Goal: Task Accomplishment & Management: Manage account settings

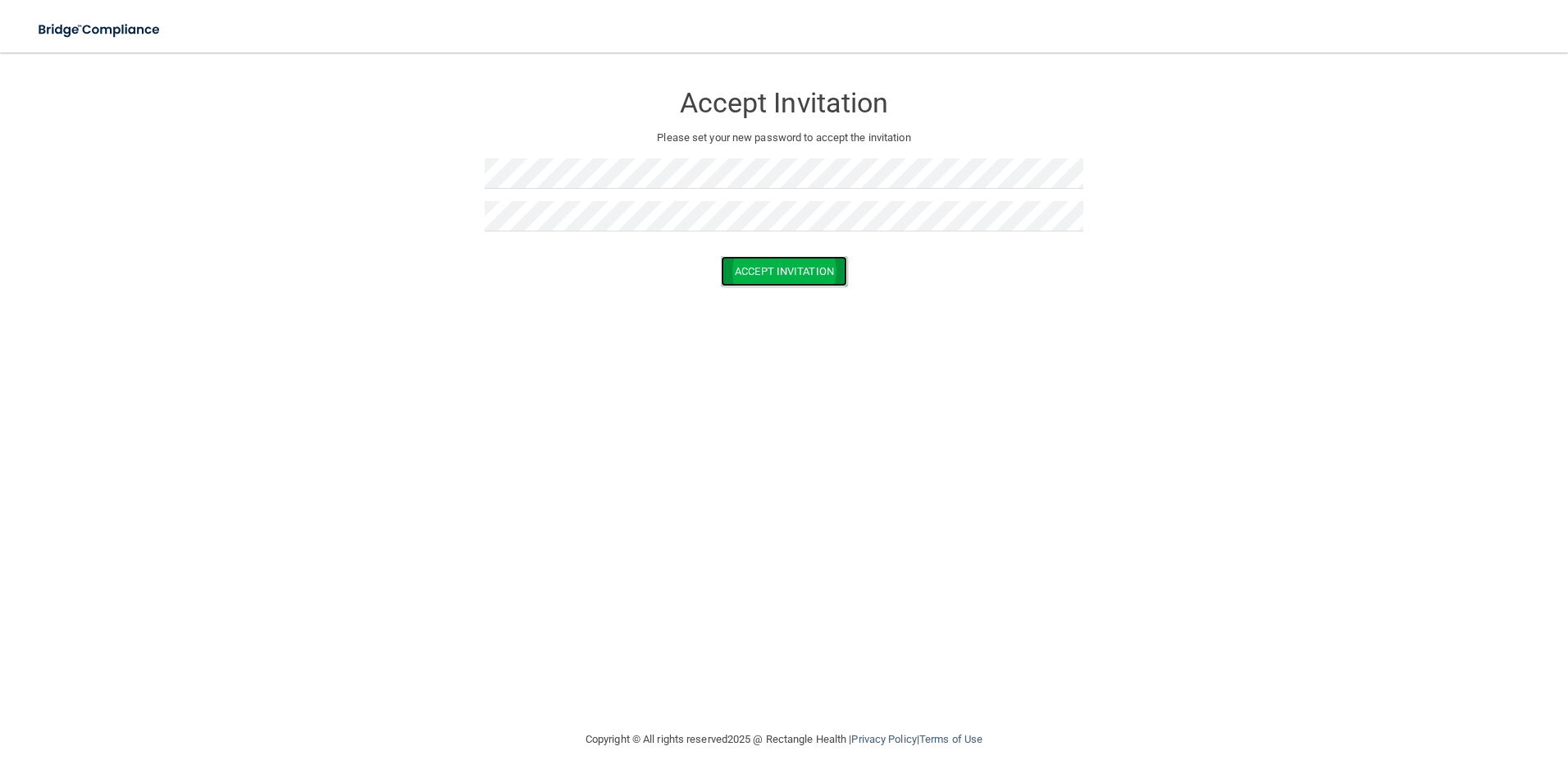
click at [778, 270] on button "Accept Invitation" at bounding box center [784, 271] width 126 height 31
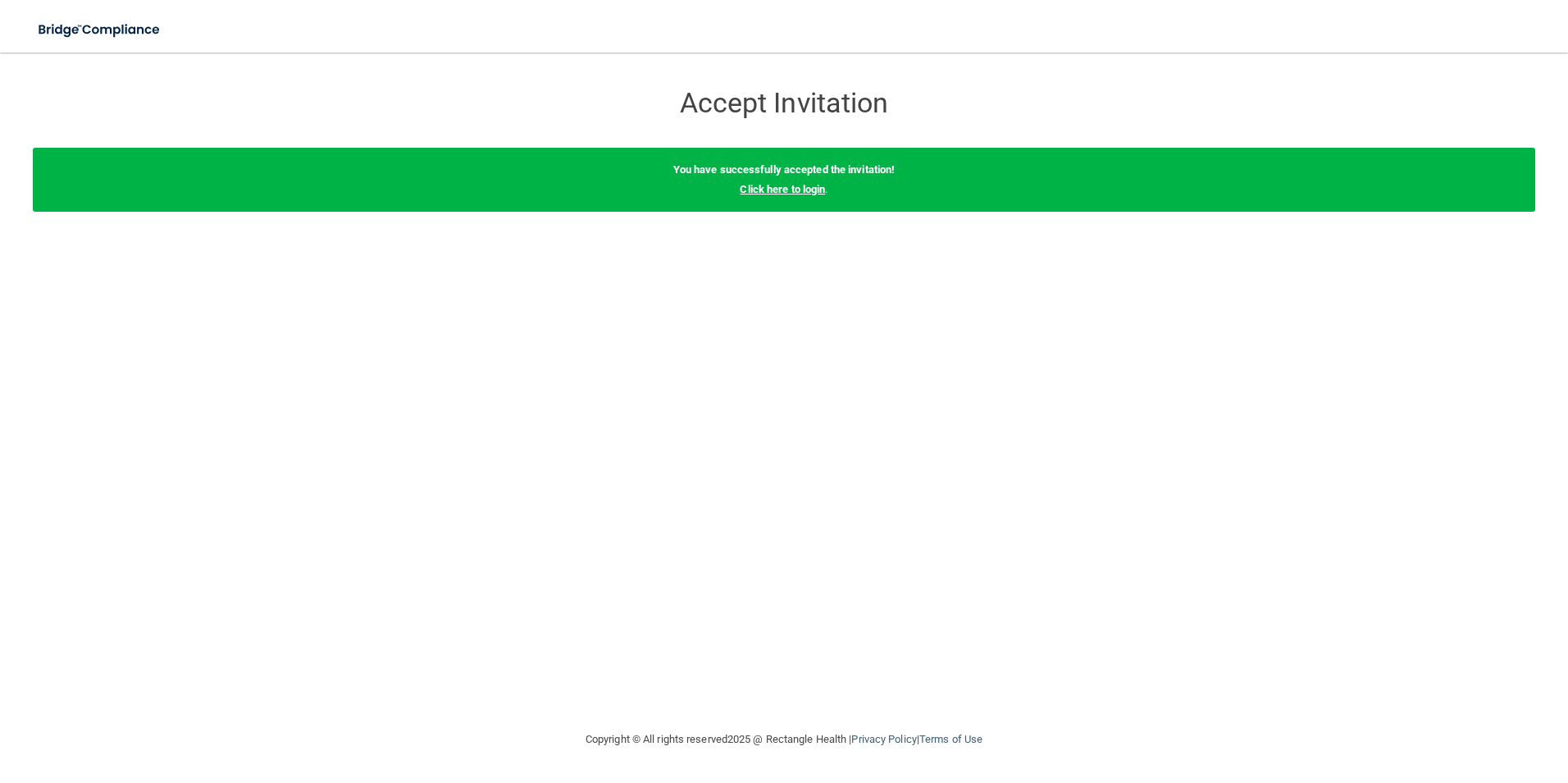
click at [813, 185] on link "Click here to login" at bounding box center [783, 189] width 85 height 12
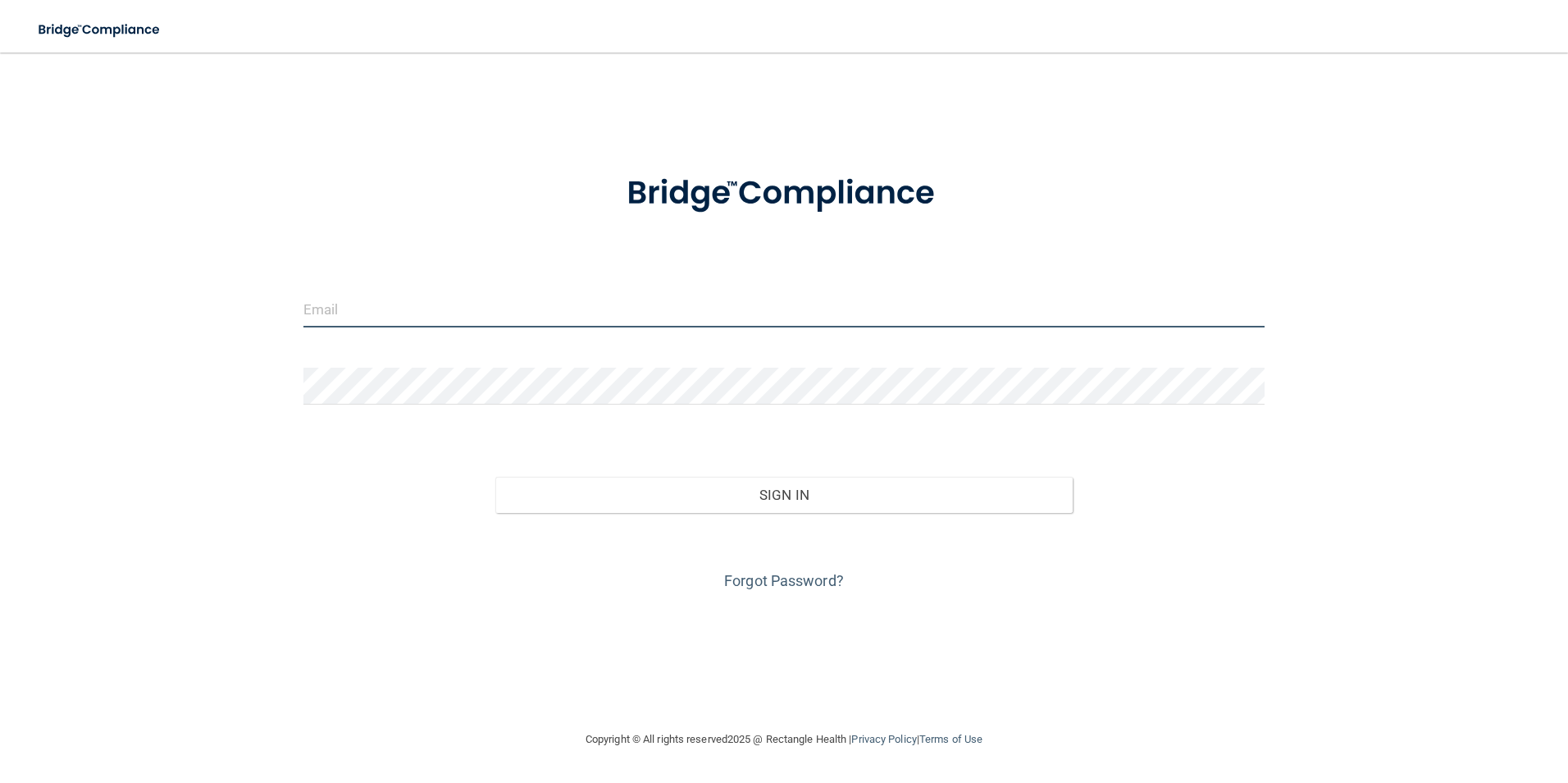
click at [650, 294] on input "email" at bounding box center [784, 309] width 962 height 37
type input "[EMAIL_ADDRESS][DOMAIN_NAME]"
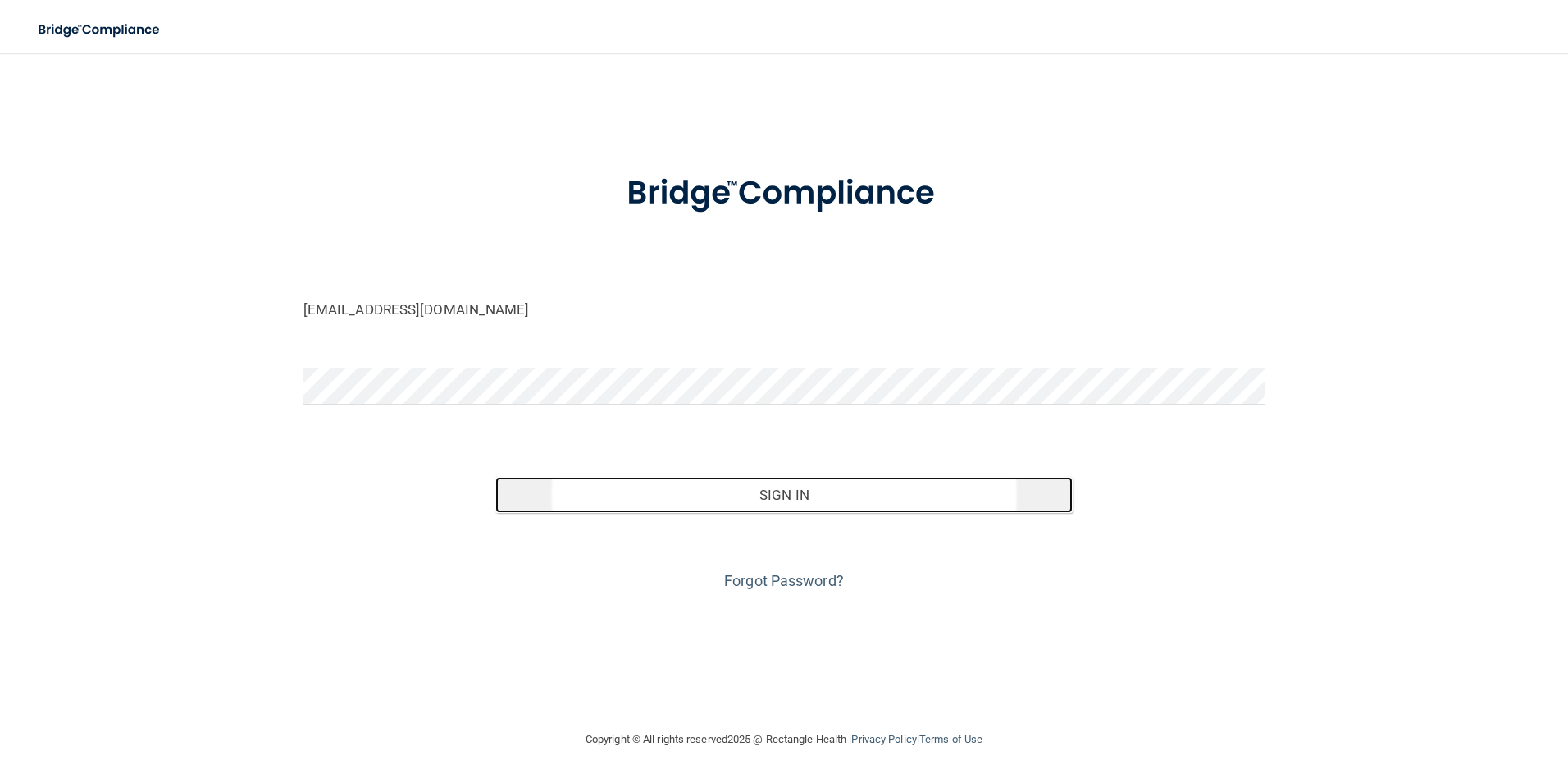
click at [731, 484] on button "Sign In" at bounding box center [784, 494] width 577 height 36
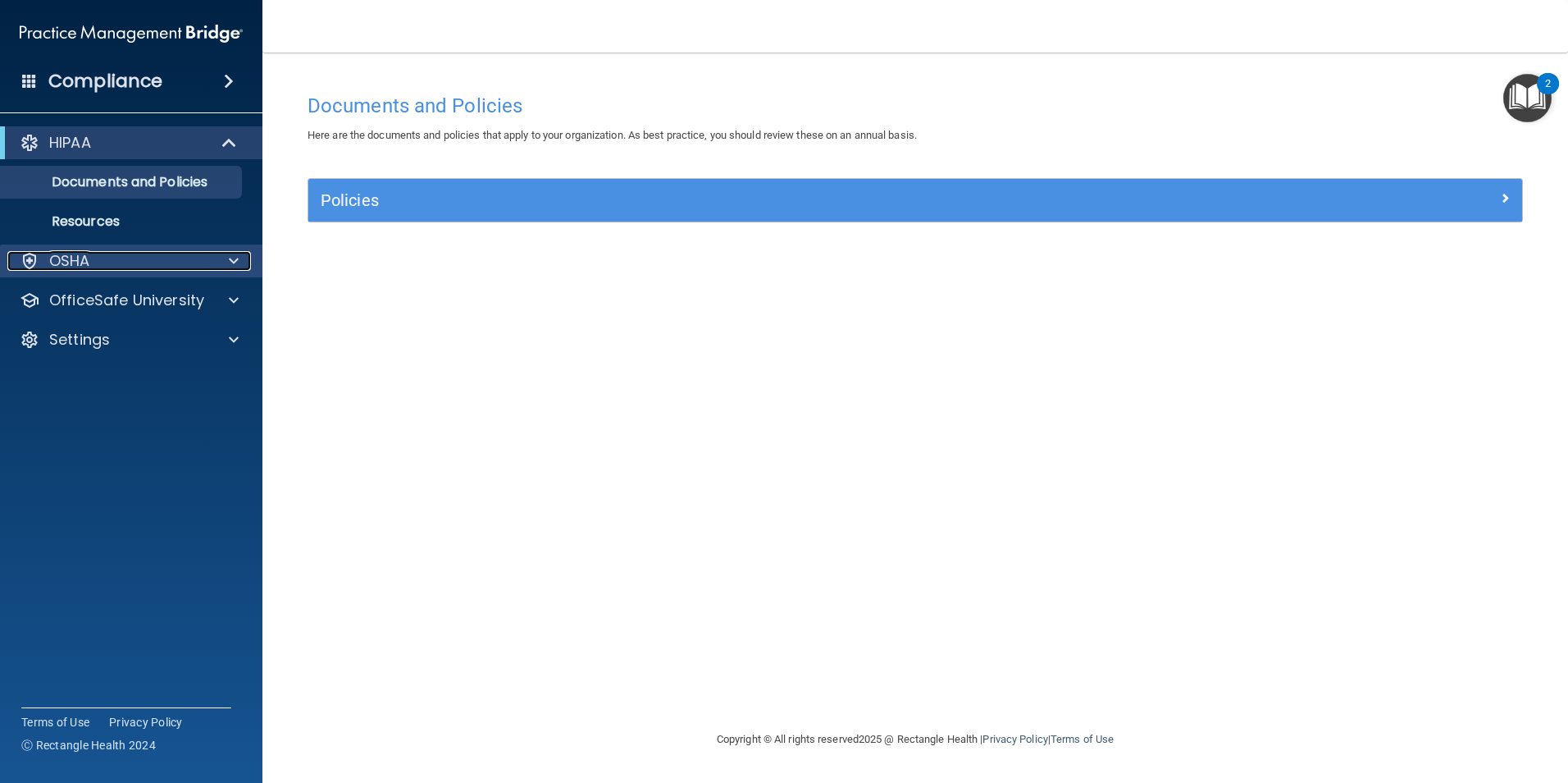
click at [91, 257] on div "OSHA" at bounding box center [109, 260] width 203 height 20
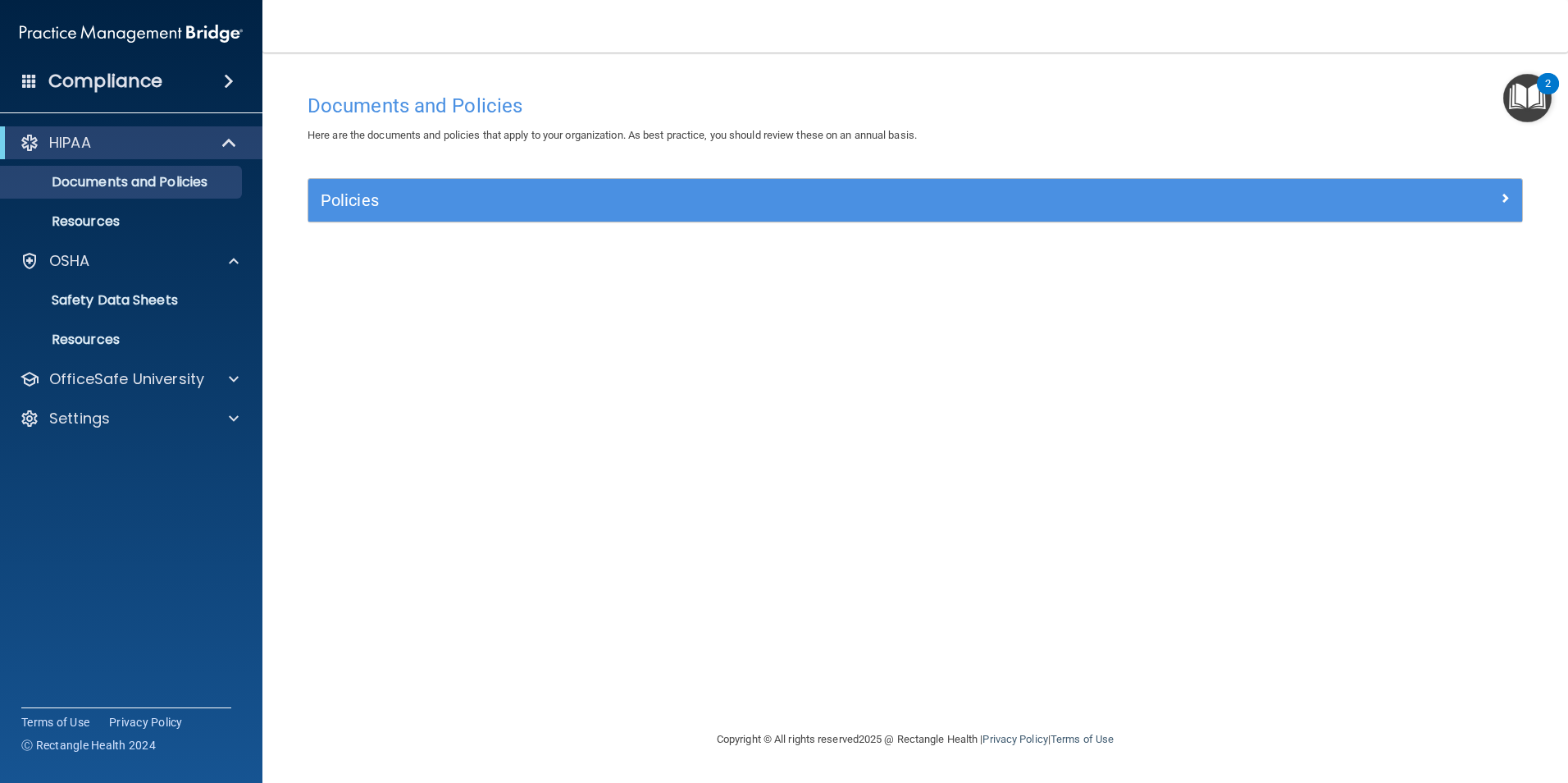
click at [188, 92] on div "Compliance" at bounding box center [131, 81] width 263 height 36
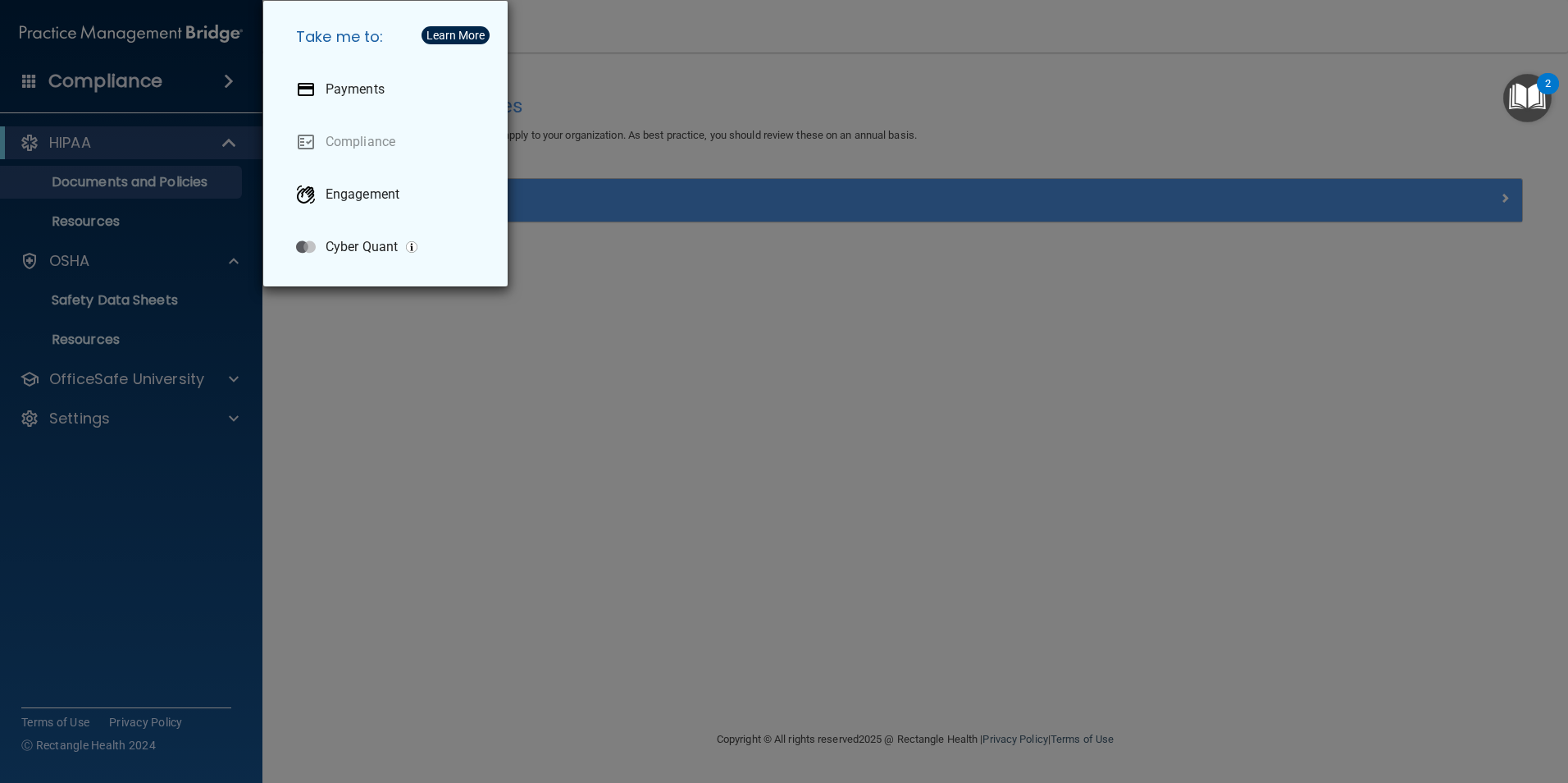
click at [699, 78] on div "Take me to: Payments Compliance Engagement Cyber Quant" at bounding box center [784, 391] width 1568 height 783
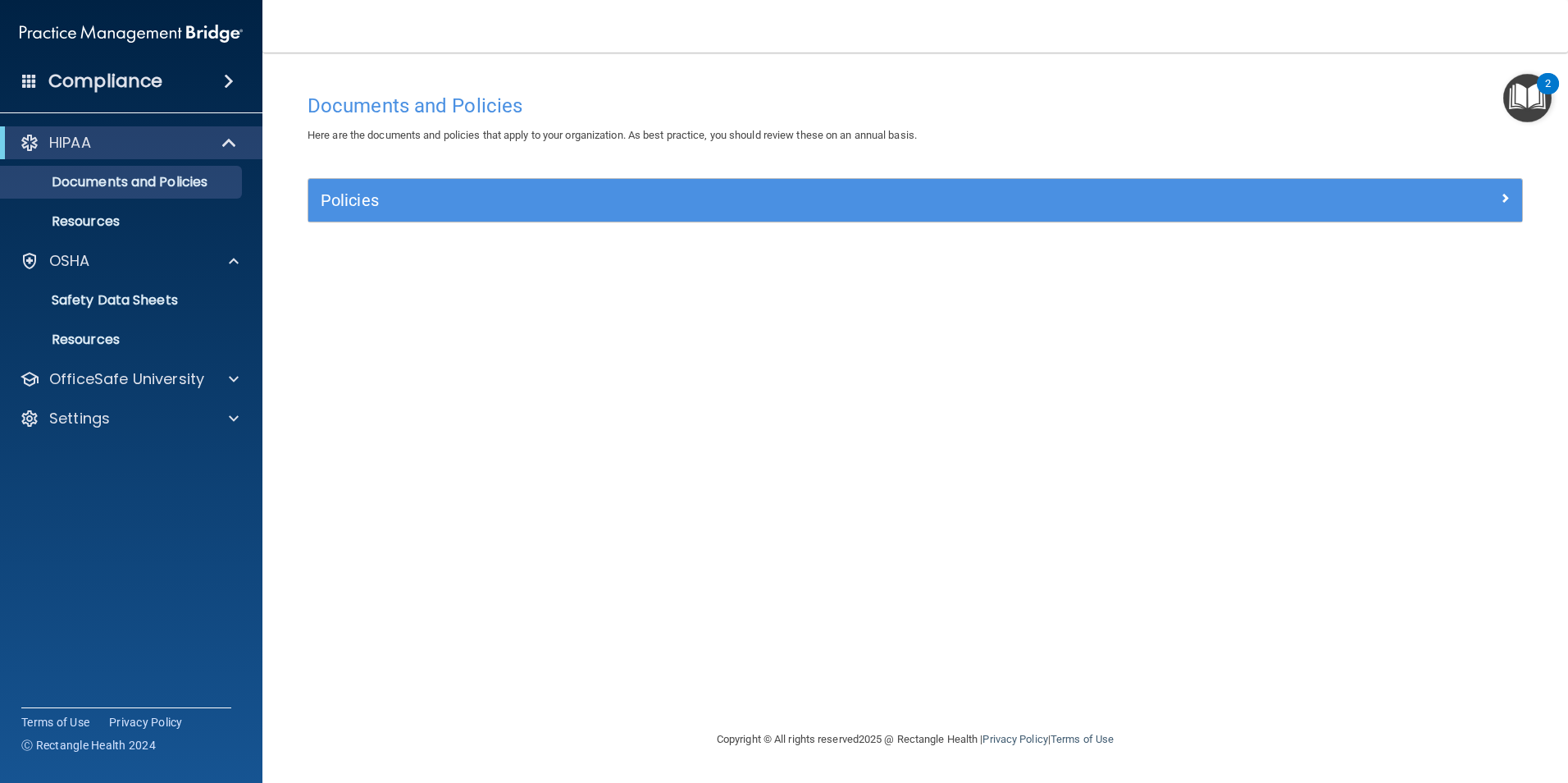
click at [1531, 105] on img "Open Resource Center, 2 new notifications" at bounding box center [1527, 98] width 48 height 48
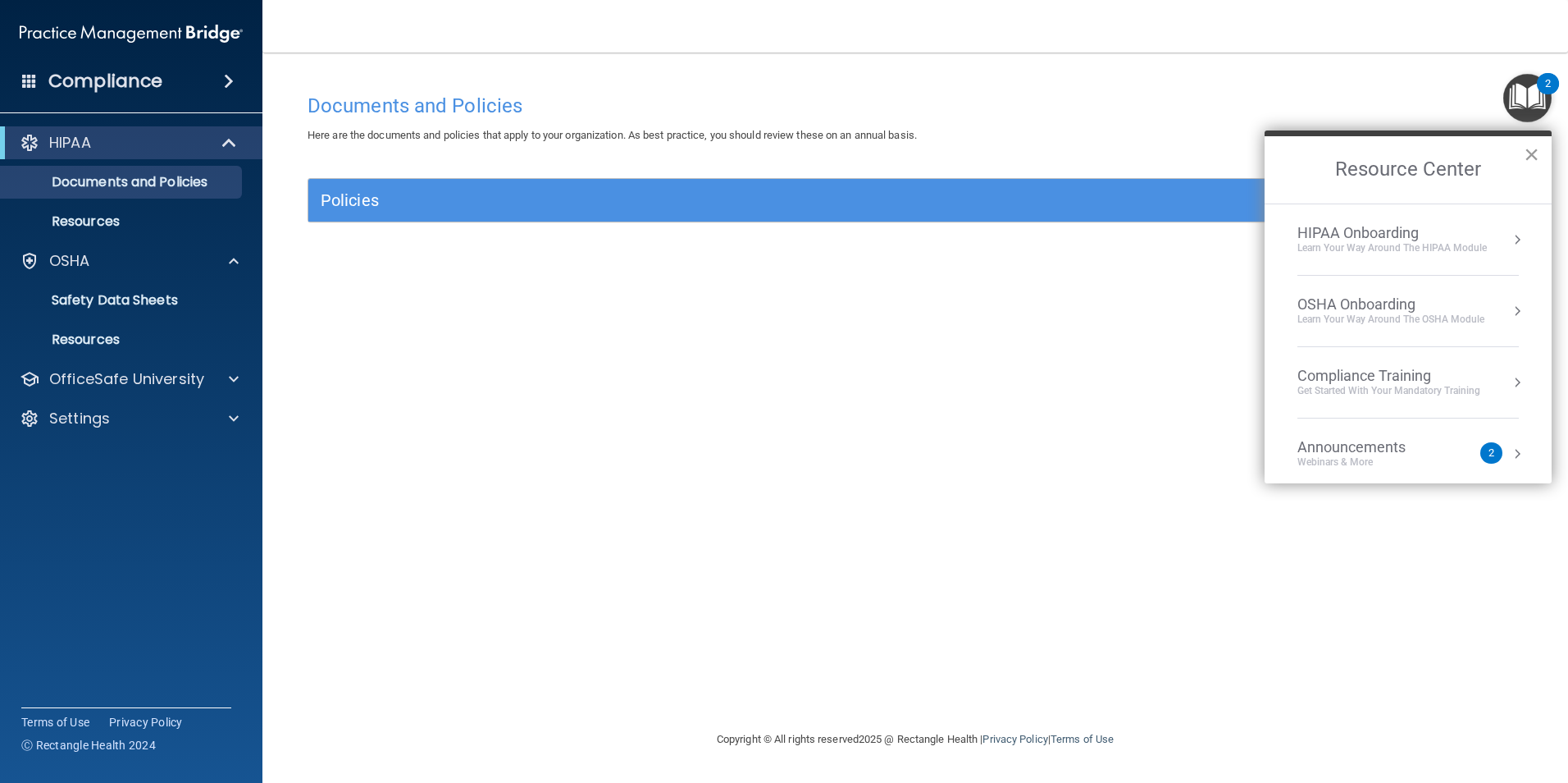
click at [1534, 163] on button "×" at bounding box center [1531, 154] width 16 height 26
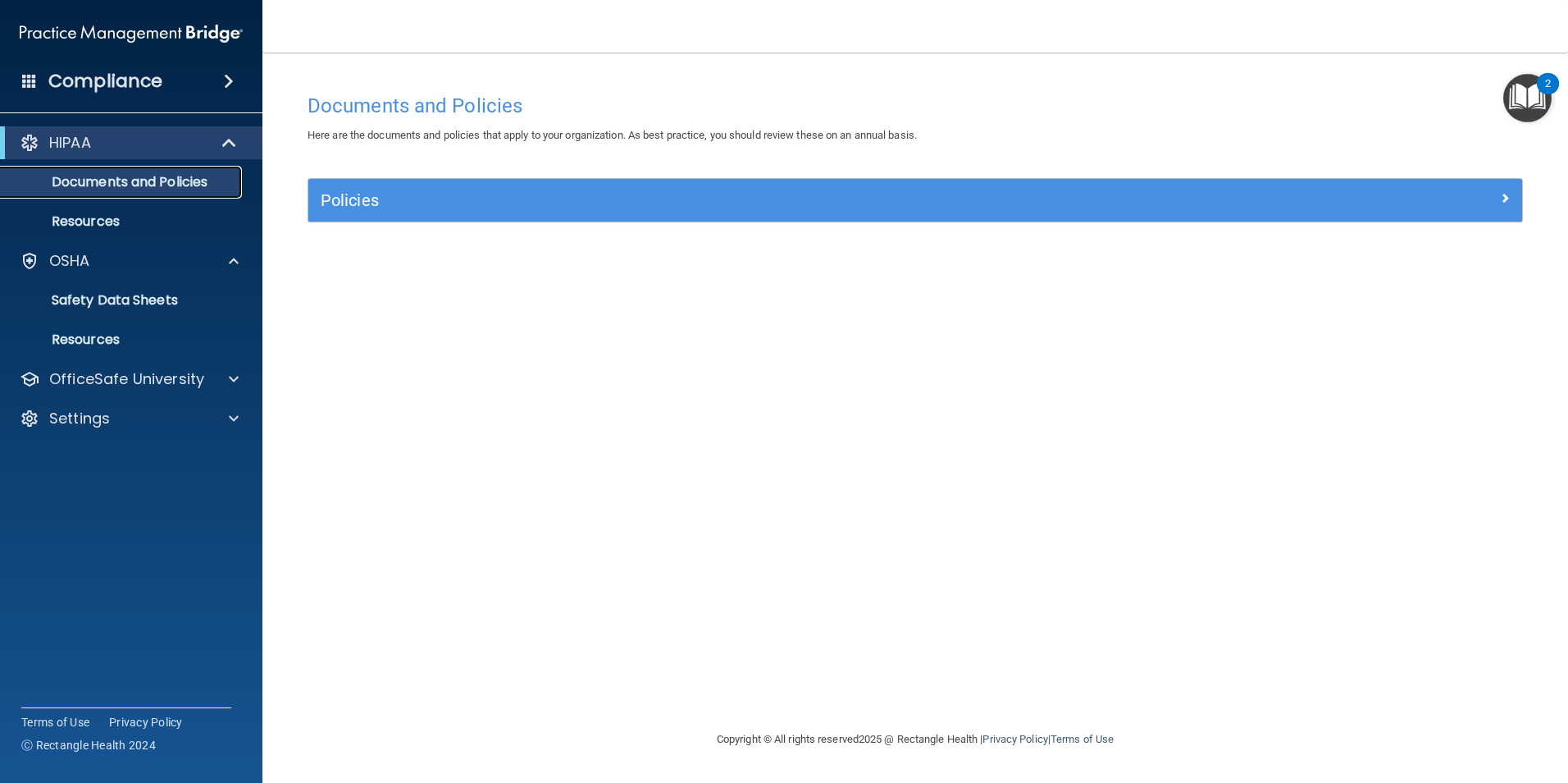
click at [151, 178] on p "Documents and Policies" at bounding box center [122, 182] width 224 height 17
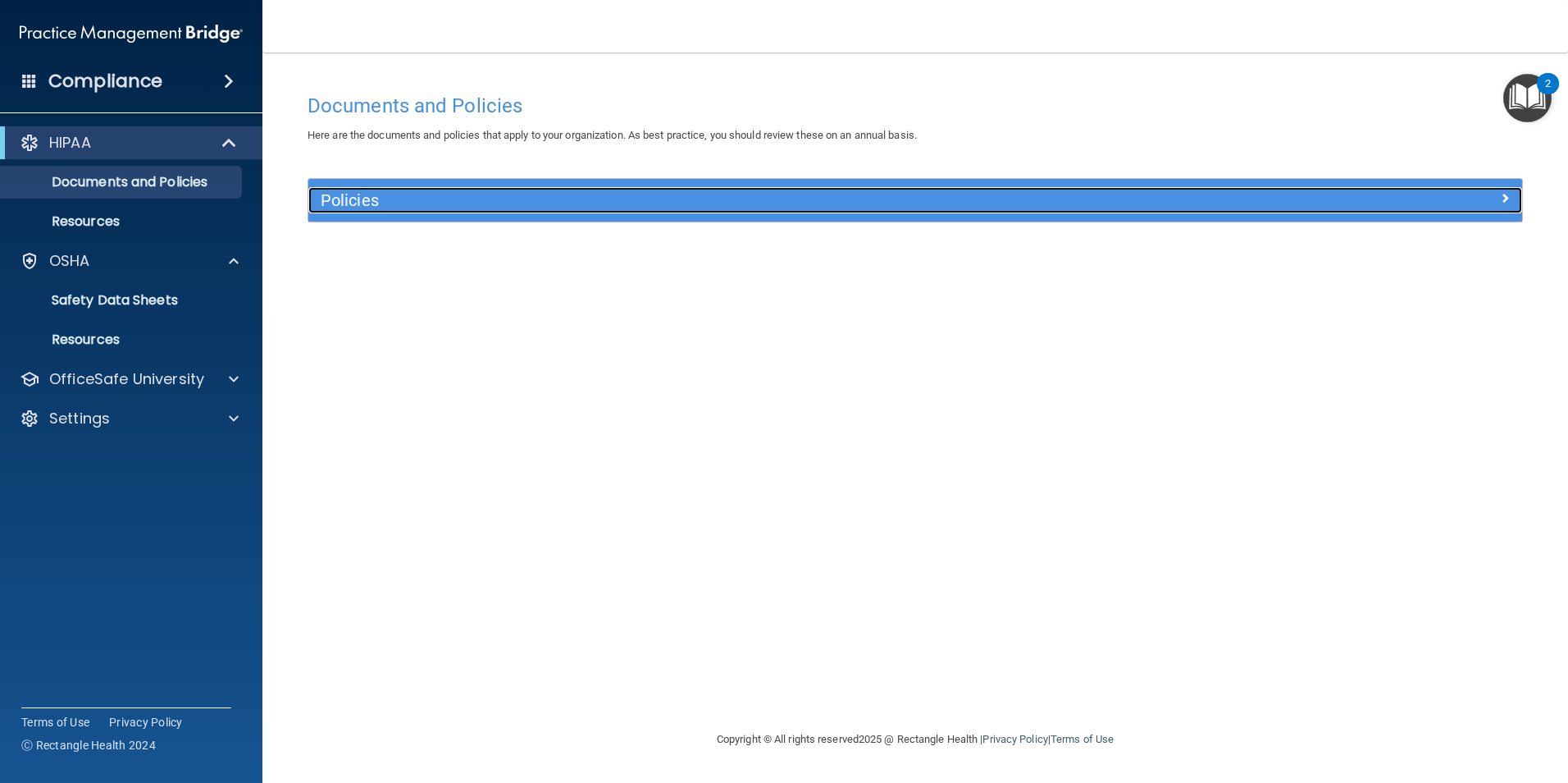
click at [914, 196] on h5 "Policies" at bounding box center [763, 200] width 886 height 18
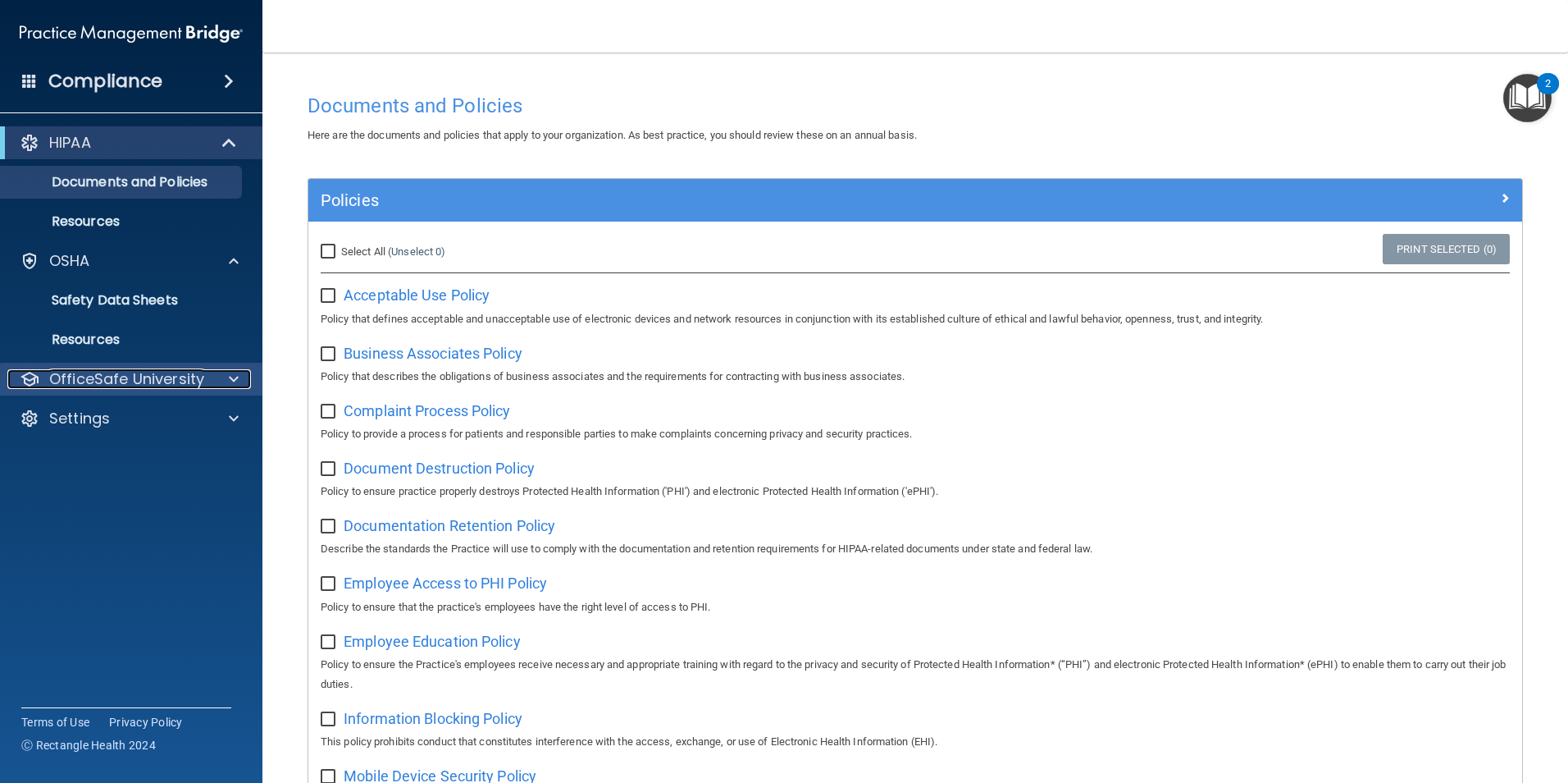
click at [144, 372] on p "OfficeSafe University" at bounding box center [126, 378] width 155 height 20
